Goal: Task Accomplishment & Management: Use online tool/utility

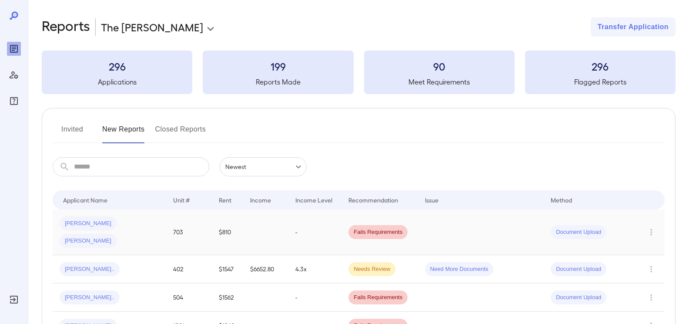
click at [82, 224] on span "[PERSON_NAME]" at bounding box center [88, 223] width 57 height 8
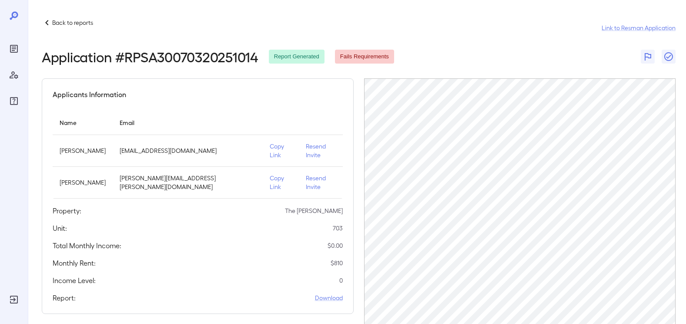
click at [52, 24] on icon at bounding box center [47, 22] width 10 height 10
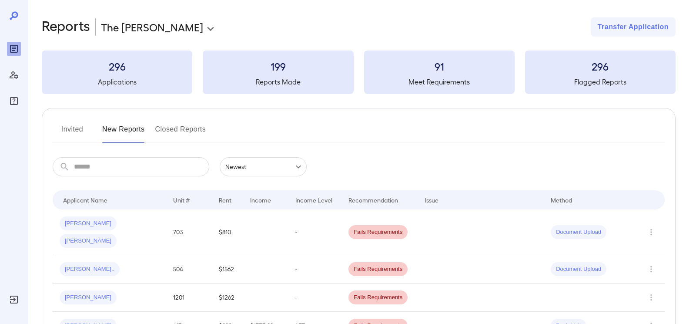
click at [84, 132] on button "Invited" at bounding box center [72, 132] width 39 height 21
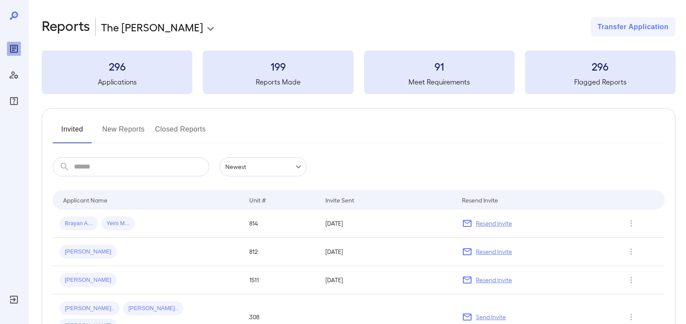
click at [133, 135] on button "New Reports" at bounding box center [123, 132] width 43 height 21
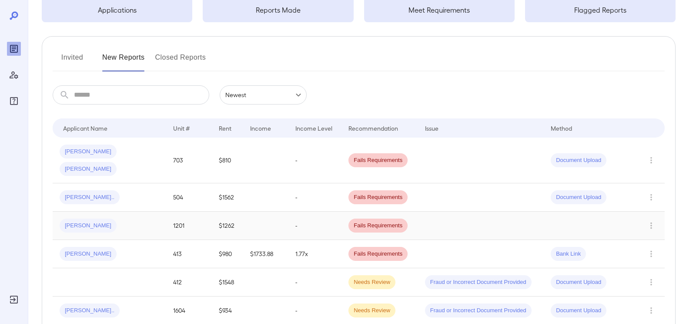
scroll to position [87, 0]
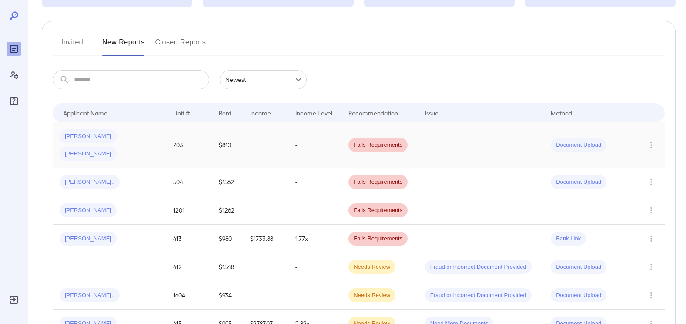
click at [356, 141] on span "Fails Requirements" at bounding box center [378, 145] width 59 height 8
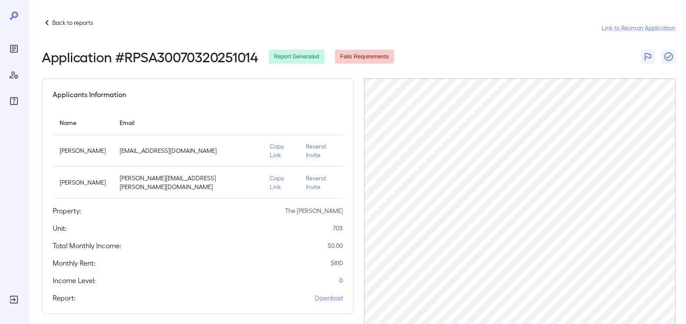
click at [55, 26] on p "Back to reports" at bounding box center [72, 22] width 41 height 9
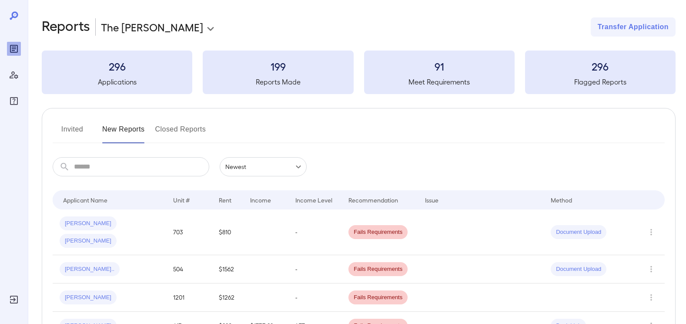
click at [73, 131] on button "Invited" at bounding box center [72, 132] width 39 height 21
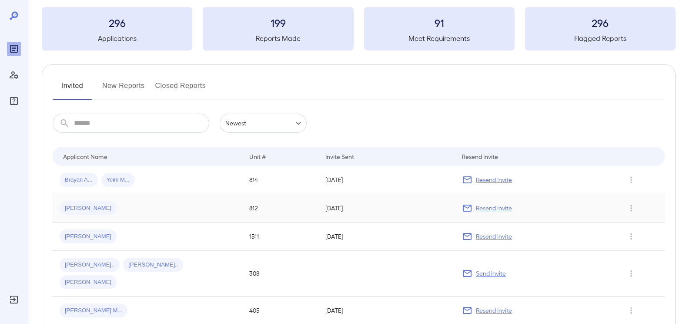
scroll to position [87, 0]
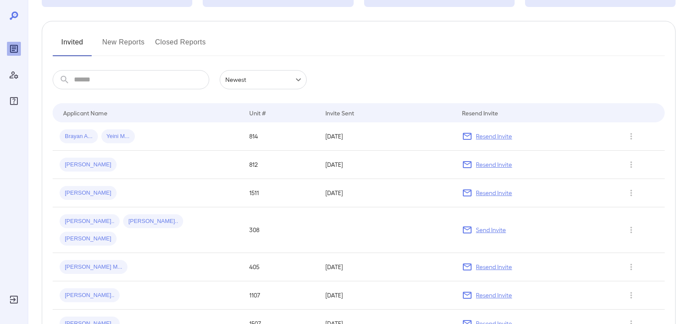
click at [126, 41] on button "New Reports" at bounding box center [123, 45] width 43 height 21
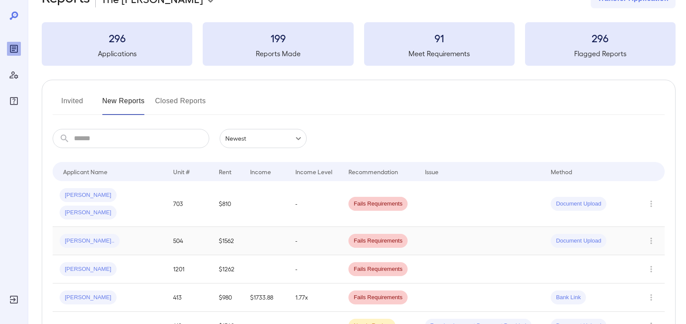
scroll to position [44, 0]
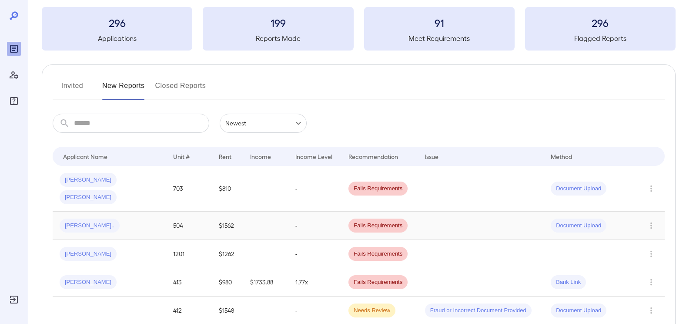
click at [85, 222] on span "[PERSON_NAME].." at bounding box center [90, 226] width 60 height 8
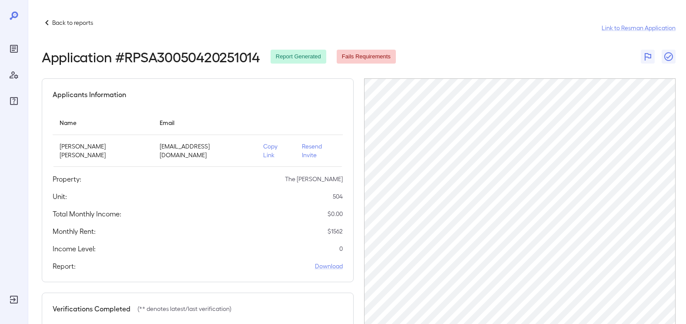
click at [263, 148] on p "Copy Link" at bounding box center [275, 150] width 25 height 17
